Goal: Task Accomplishment & Management: Manage account settings

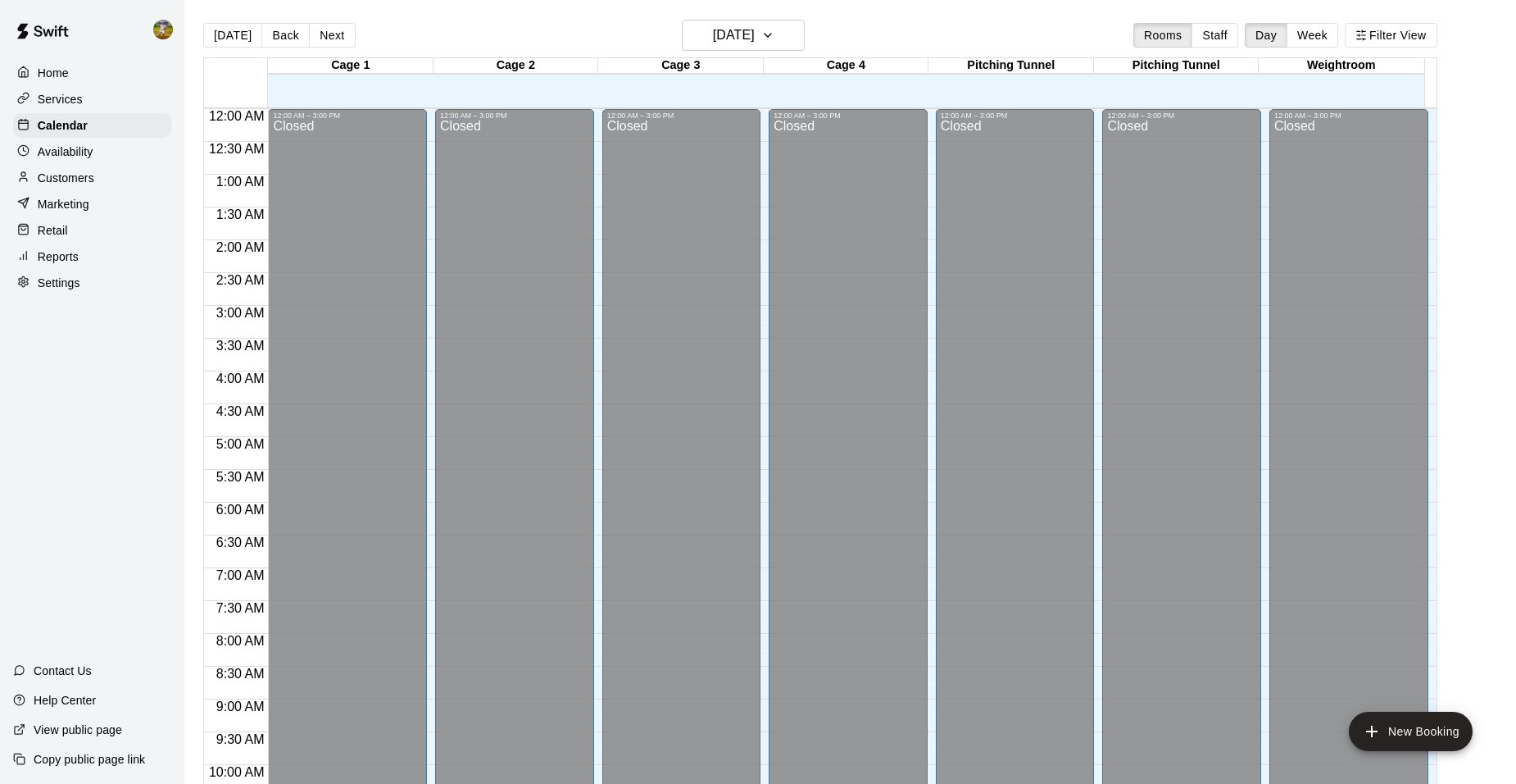
scroll to position [832, 0]
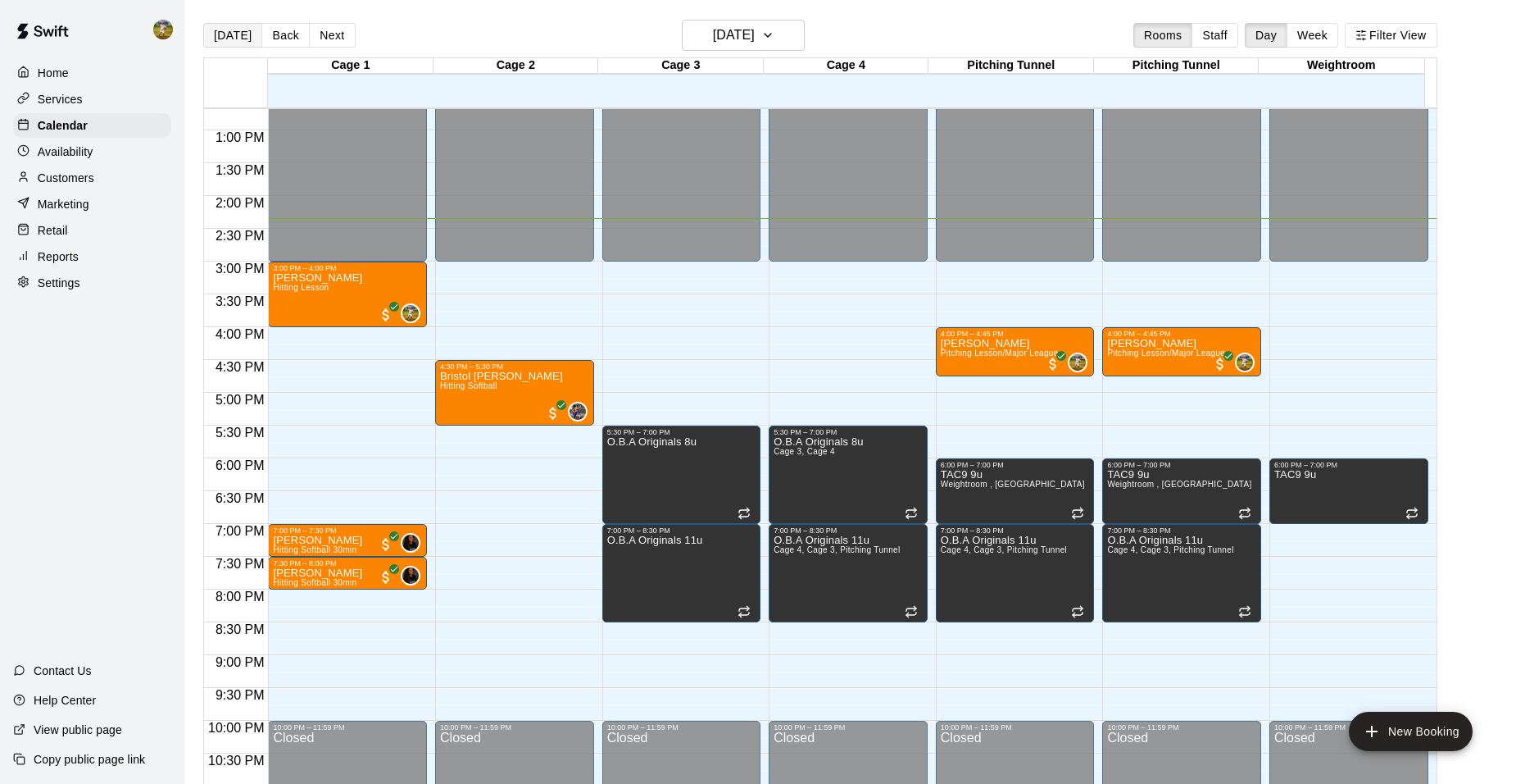
click at [231, 32] on button "[DATE]" at bounding box center [233, 35] width 59 height 24
click at [316, 292] on span "Hitting Lesson" at bounding box center [301, 287] width 56 height 9
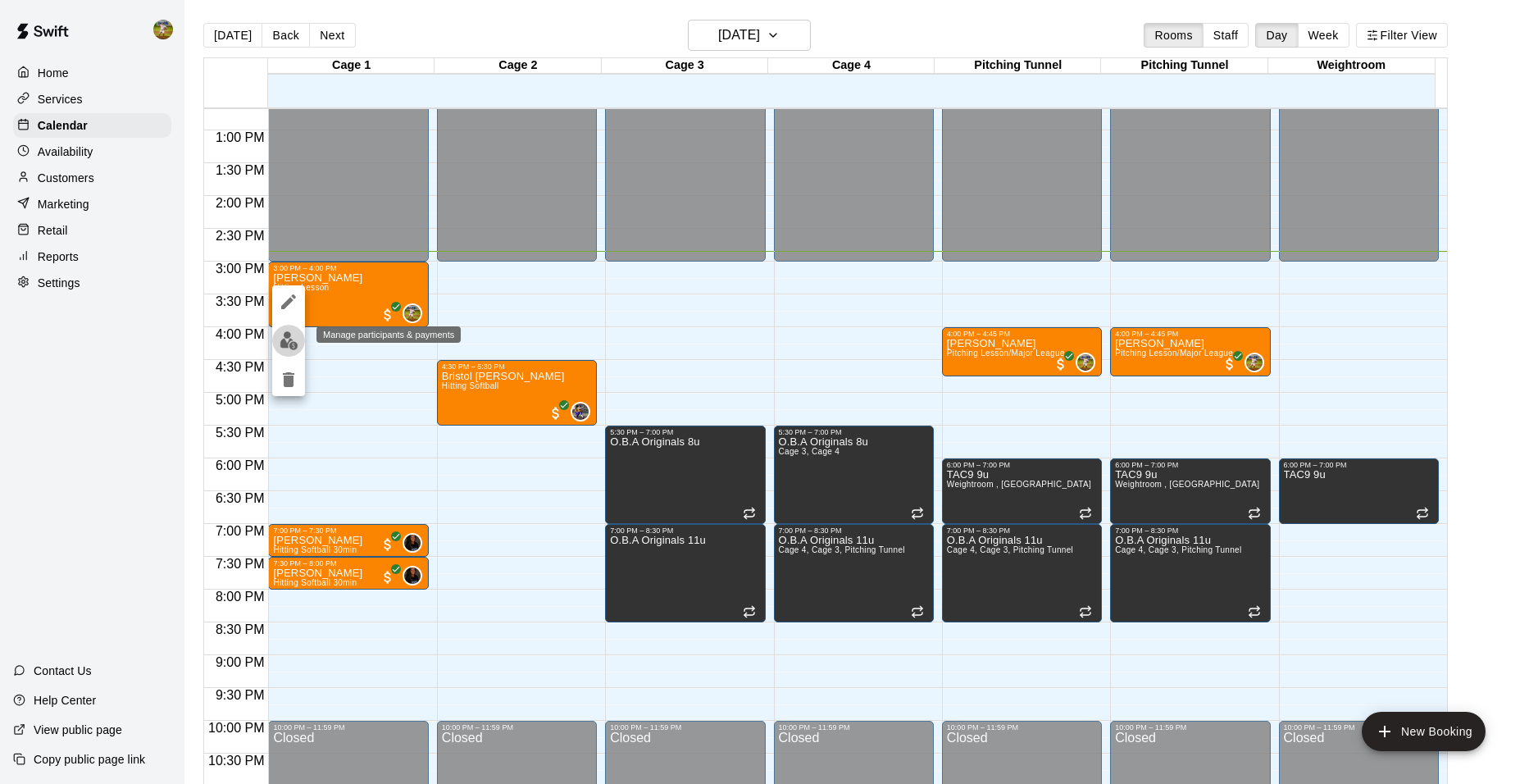
click at [293, 339] on img "edit" at bounding box center [289, 340] width 19 height 19
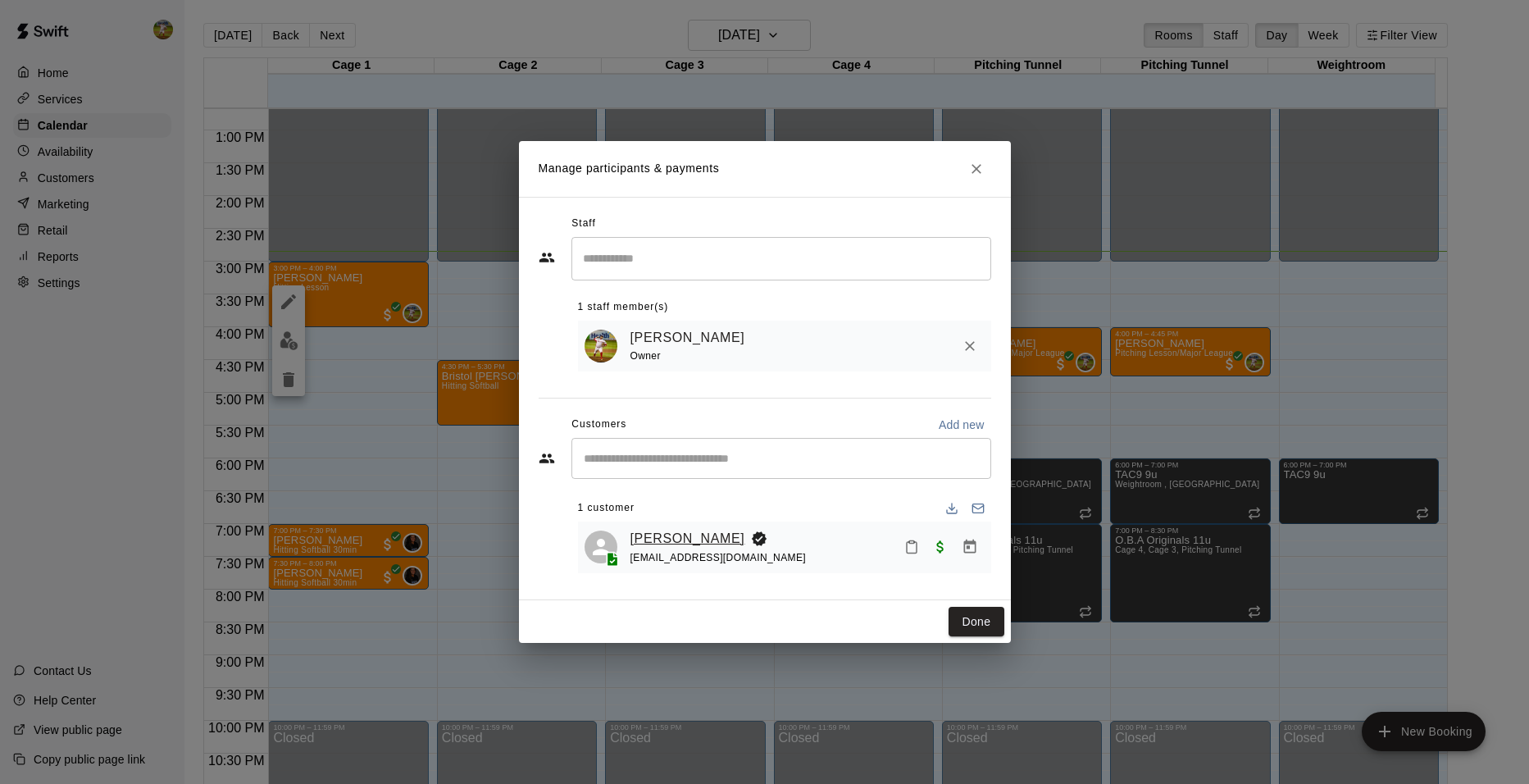
click at [676, 537] on link "[PERSON_NAME]" at bounding box center [688, 538] width 115 height 22
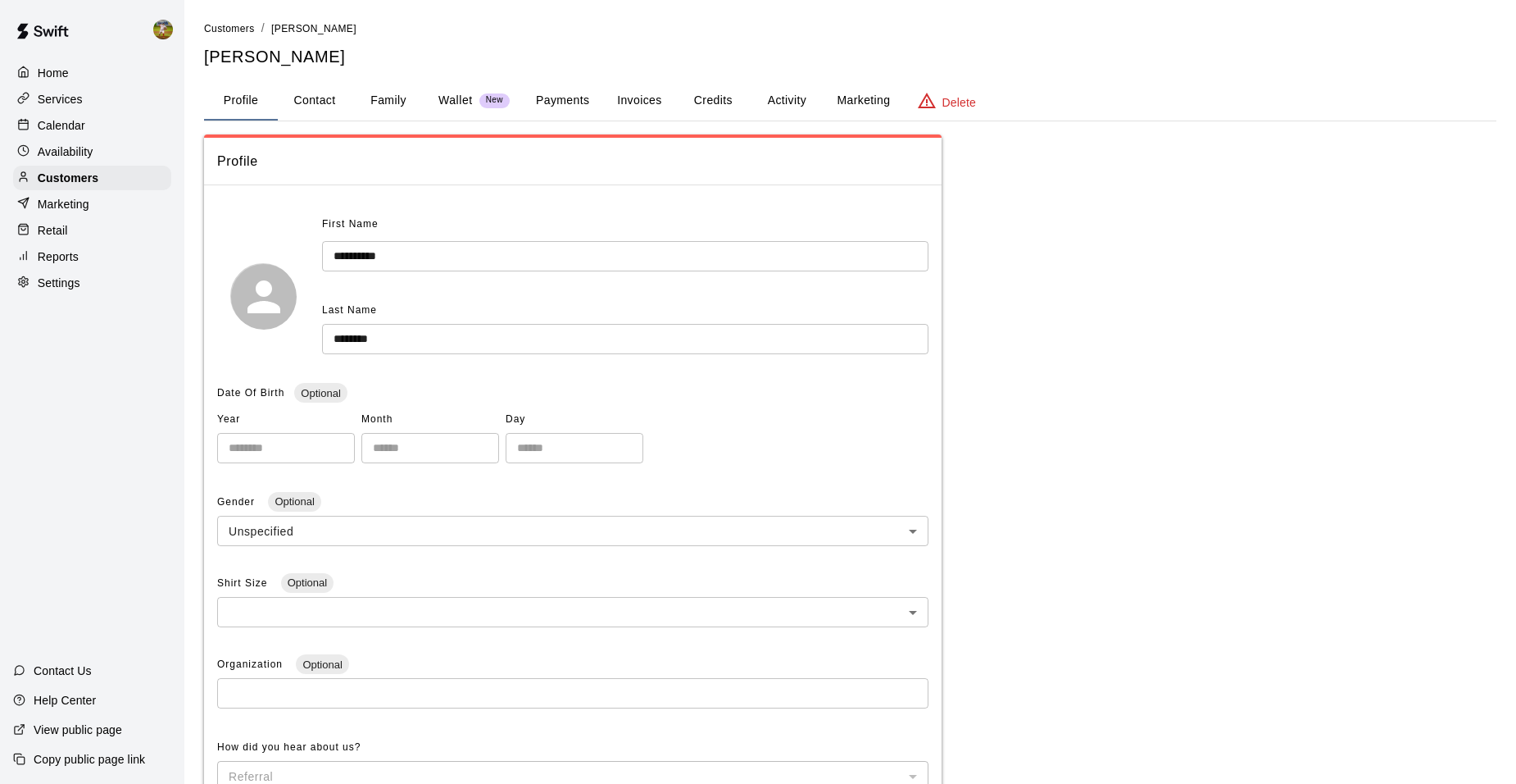
click at [331, 104] on button "Contact" at bounding box center [315, 100] width 74 height 39
select select "**"
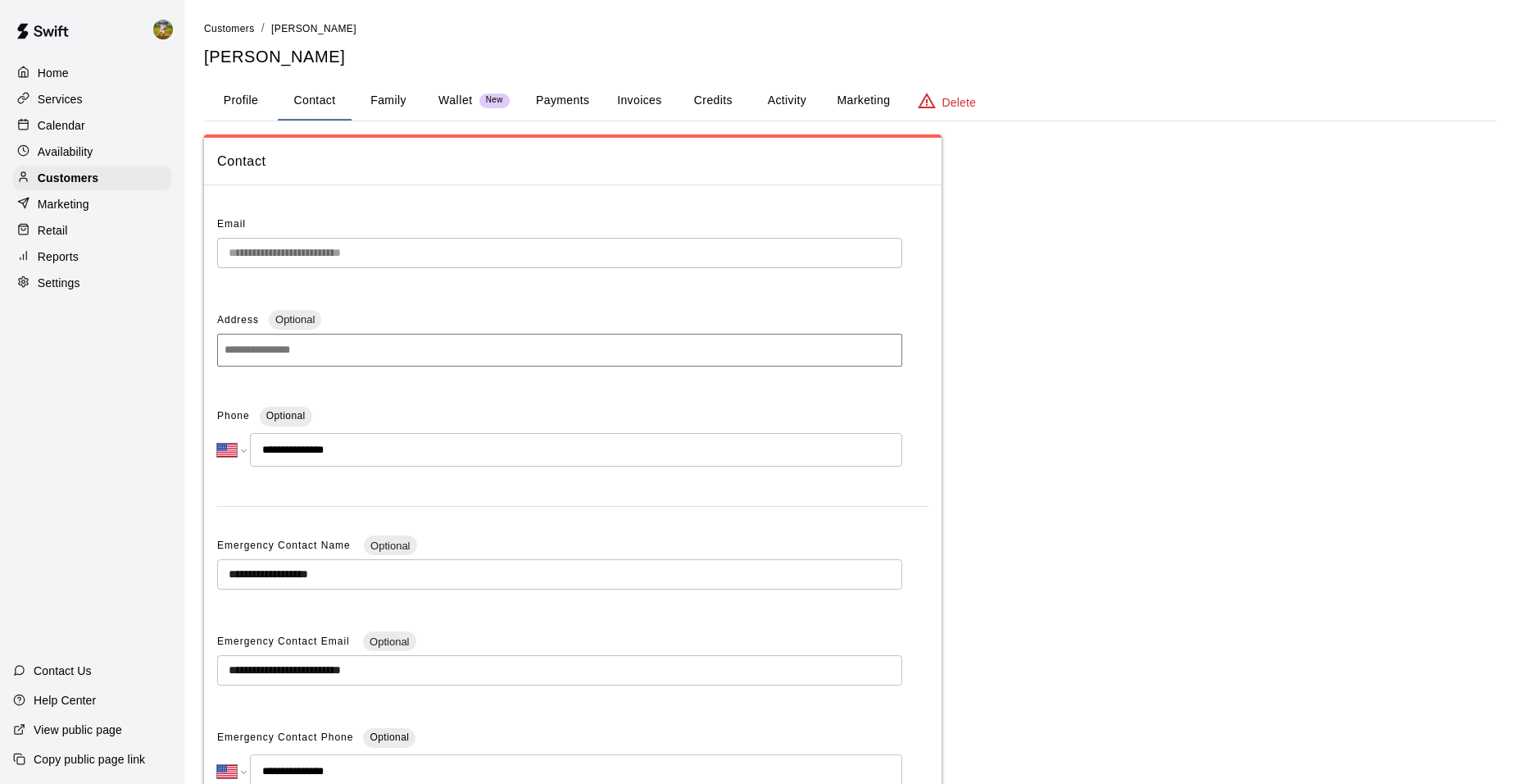
click at [387, 99] on button "Family" at bounding box center [388, 100] width 74 height 39
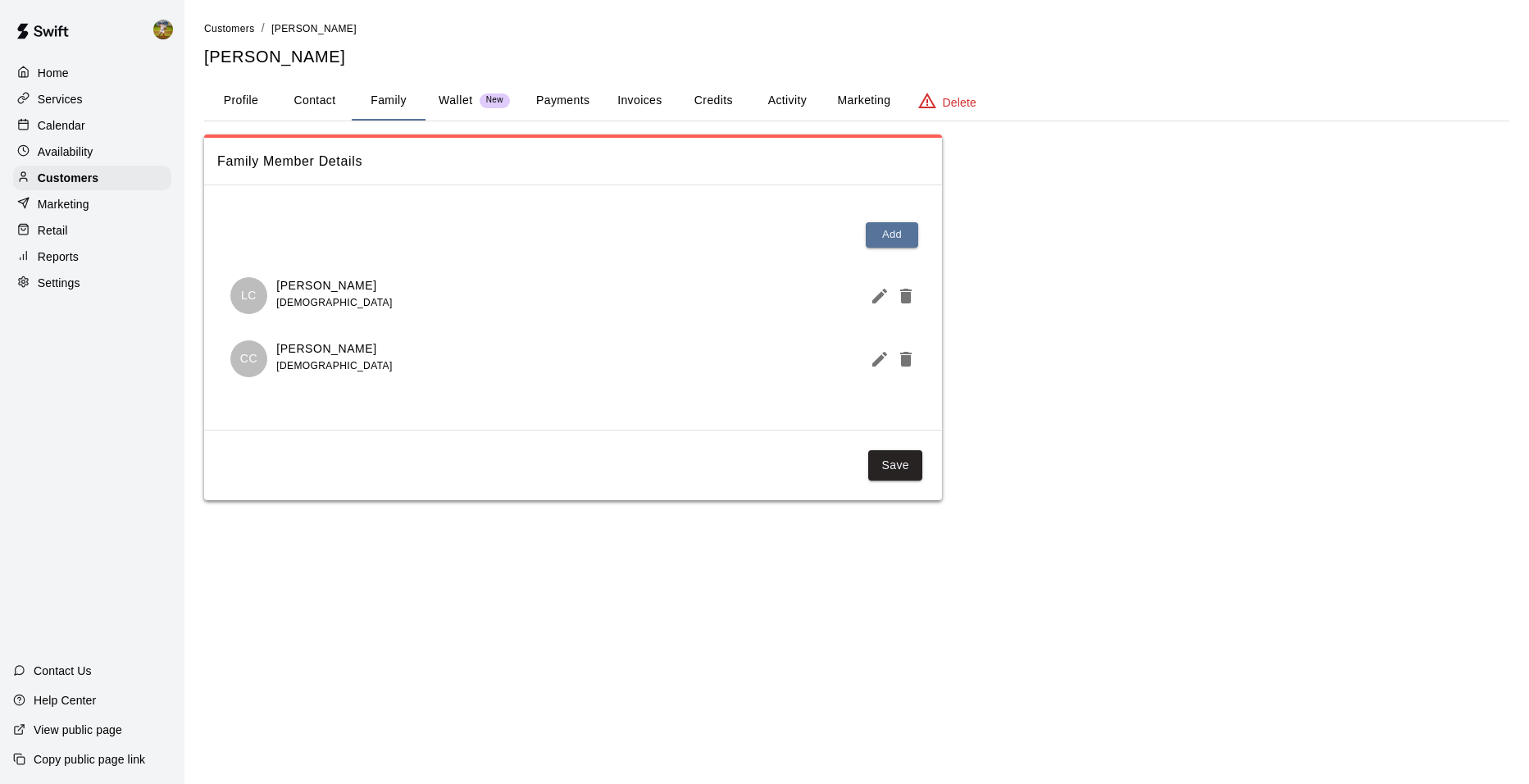
click at [59, 131] on p "Calendar" at bounding box center [61, 126] width 48 height 16
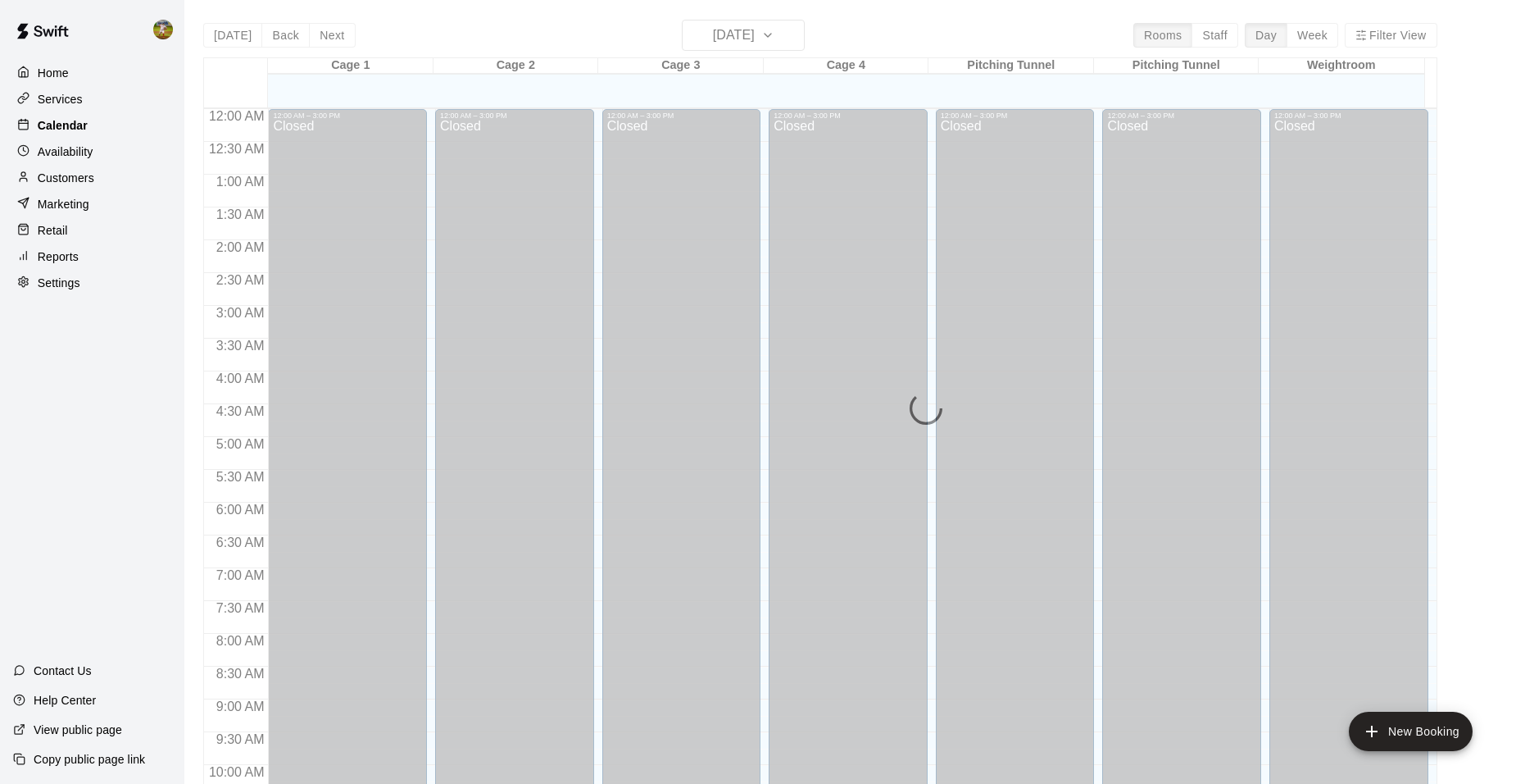
scroll to position [832, 0]
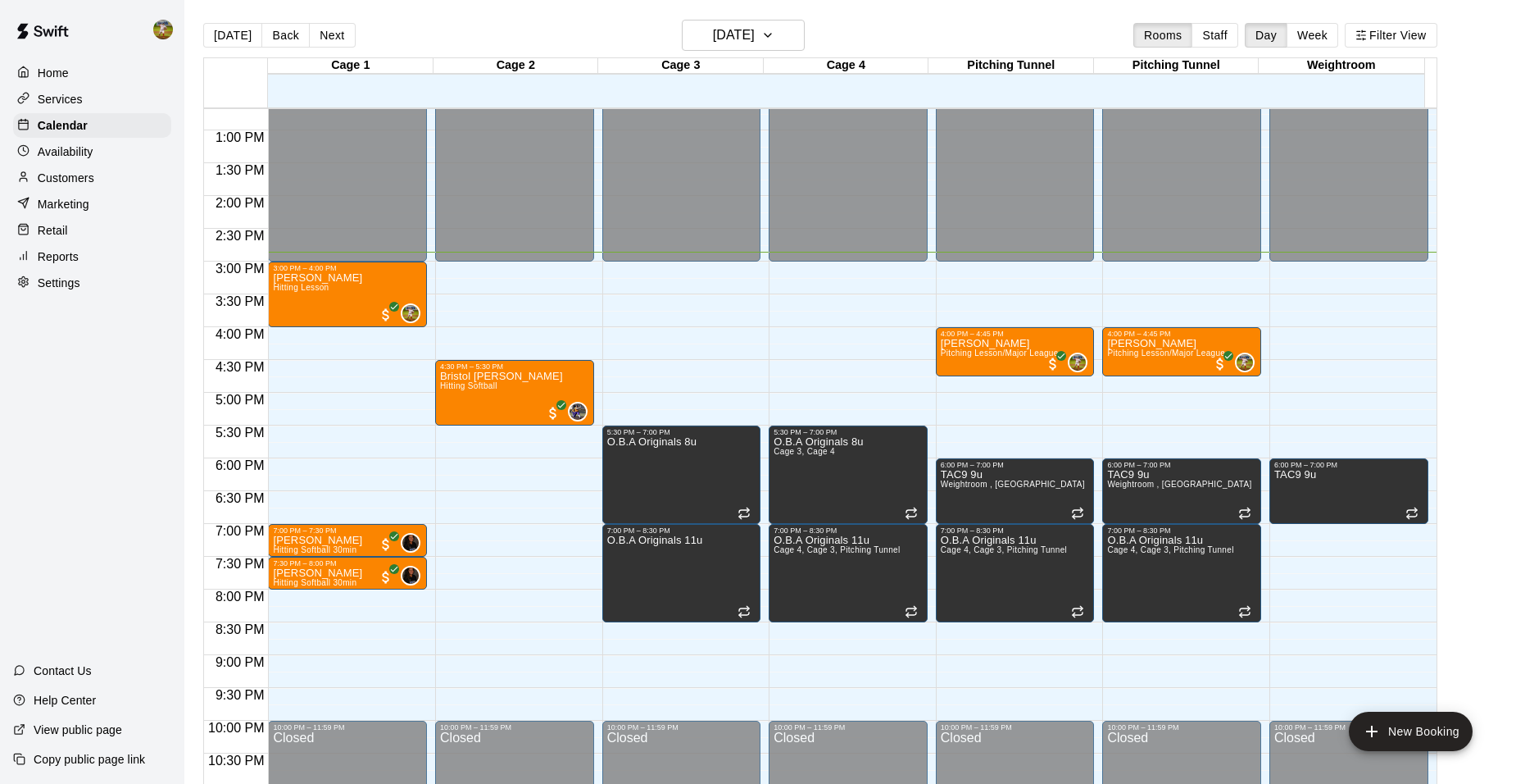
click at [91, 195] on div "Home Services Calendar Availability Customers Marketing Retail Reports Settings" at bounding box center [92, 178] width 185 height 238
click at [98, 183] on div "Customers" at bounding box center [92, 178] width 158 height 24
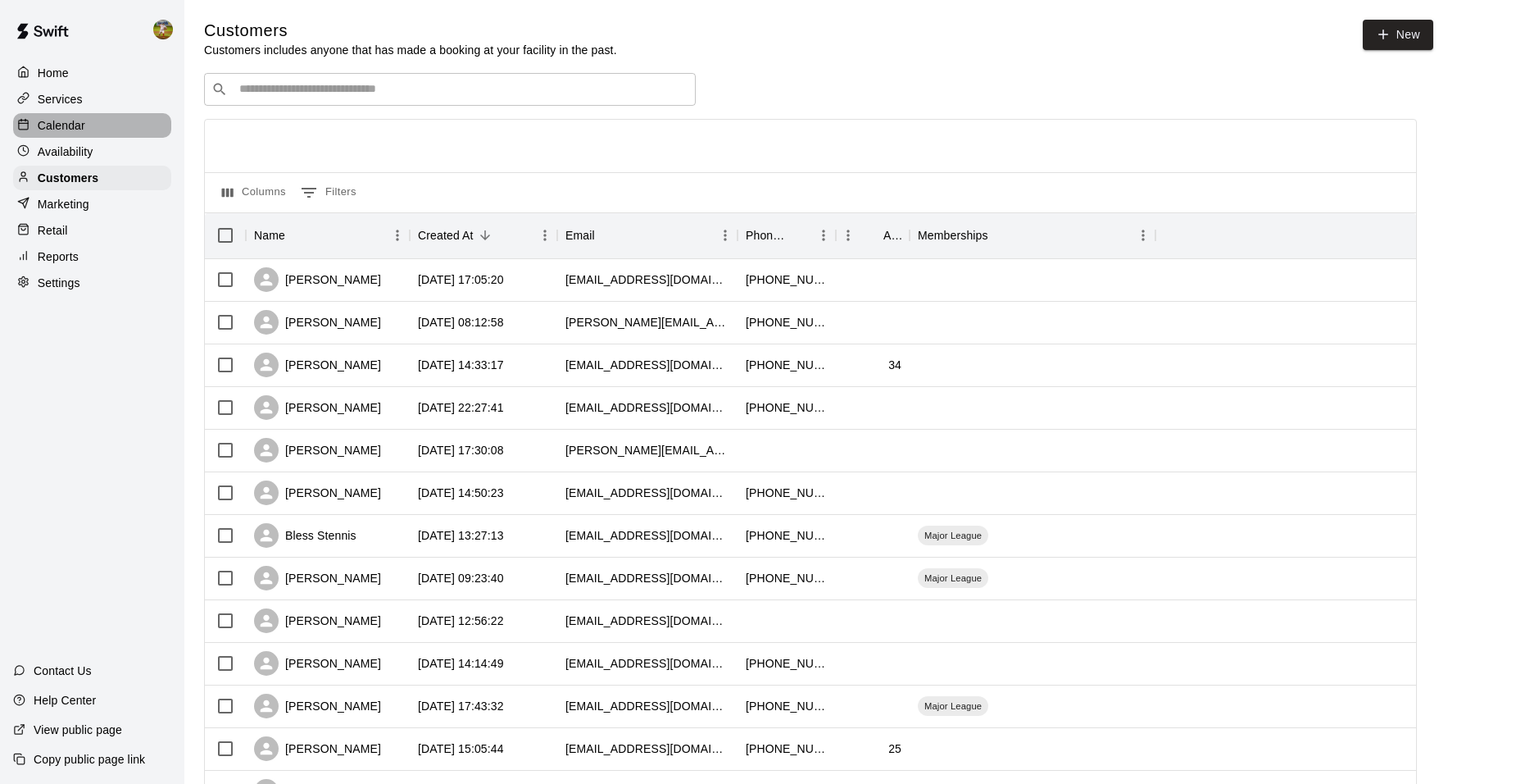
click at [91, 122] on div "Calendar" at bounding box center [92, 125] width 158 height 24
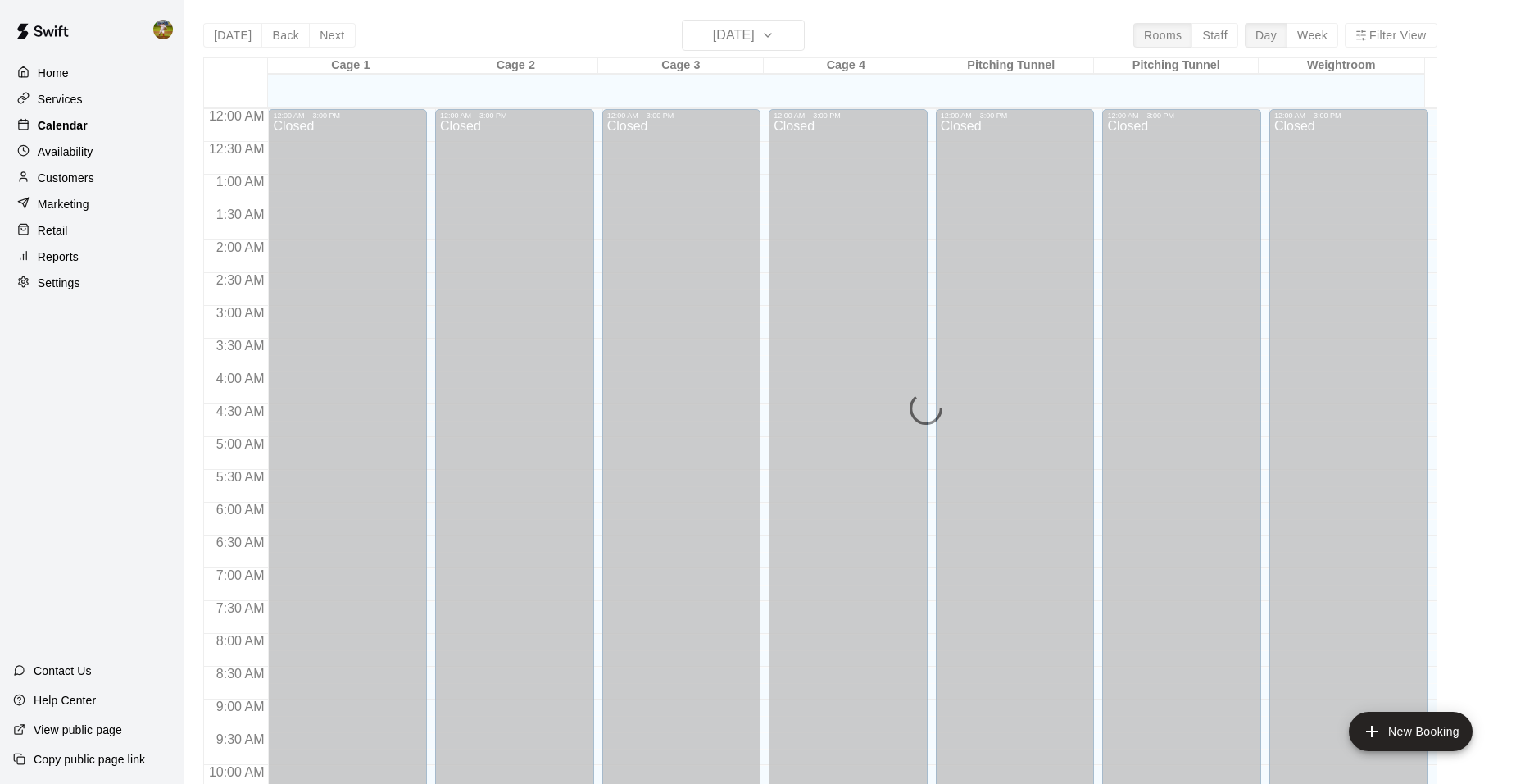
scroll to position [832, 0]
